Goal: Information Seeking & Learning: Learn about a topic

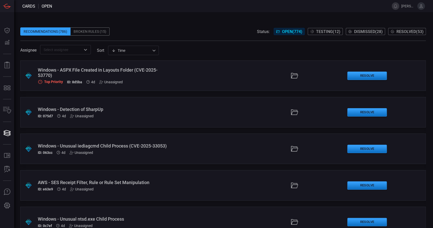
click at [72, 51] on input "text" at bounding box center [61, 49] width 39 height 6
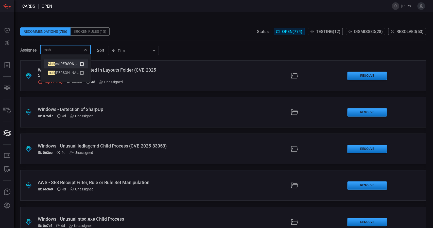
click at [81, 60] on li "Mah es [PERSON_NAME]" at bounding box center [66, 63] width 45 height 9
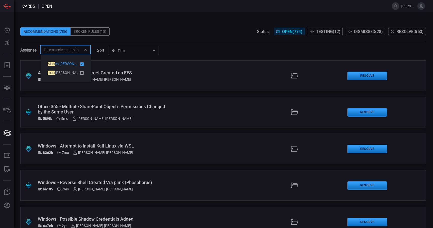
type input "mah"
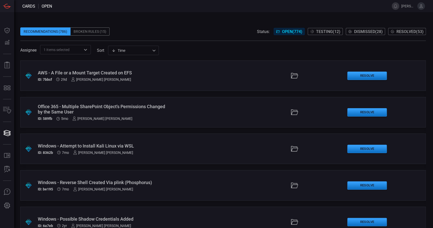
click at [113, 72] on div "AWS - A File or a Mount Target Created on EFS" at bounding box center [103, 72] width 131 height 5
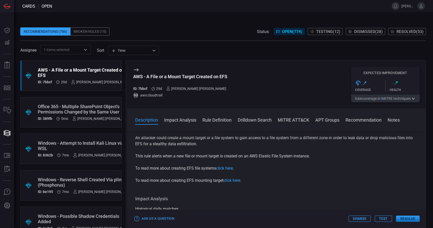
scroll to position [20, 0]
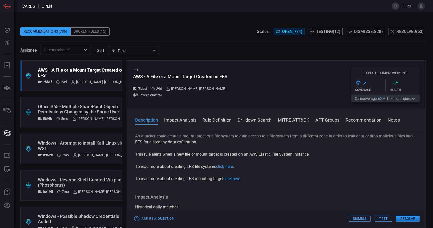
click at [182, 121] on button "Impact Analysis" at bounding box center [180, 119] width 32 height 6
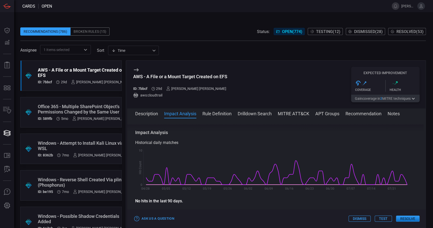
click at [217, 115] on button "Rule Definition" at bounding box center [216, 113] width 29 height 6
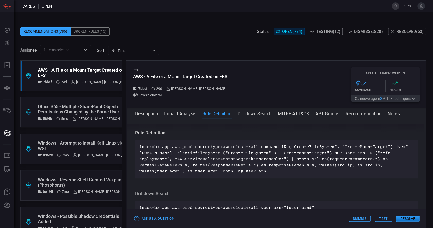
click at [249, 112] on button "Drilldown Search" at bounding box center [255, 113] width 34 height 6
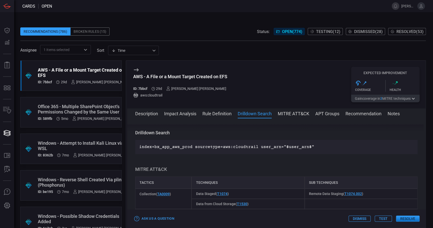
click at [360, 113] on button "Recommendation" at bounding box center [363, 113] width 36 height 6
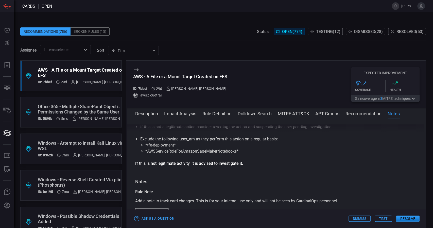
scroll to position [464, 0]
